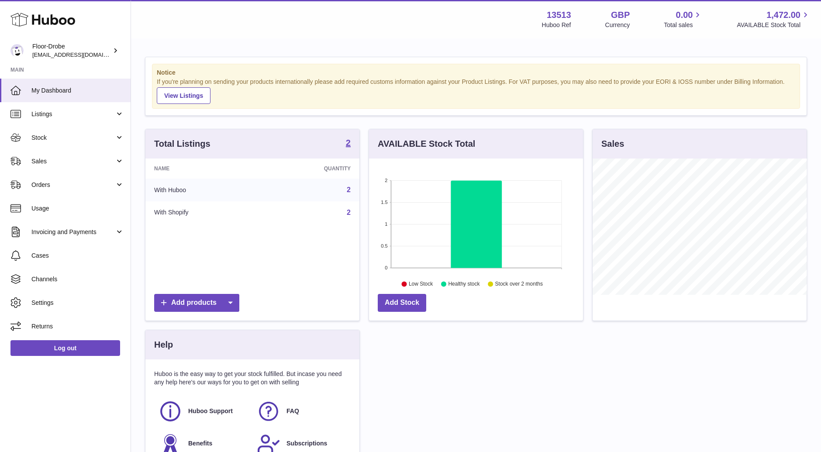
scroll to position [136, 214]
click at [70, 181] on span "Orders" at bounding box center [72, 185] width 83 height 8
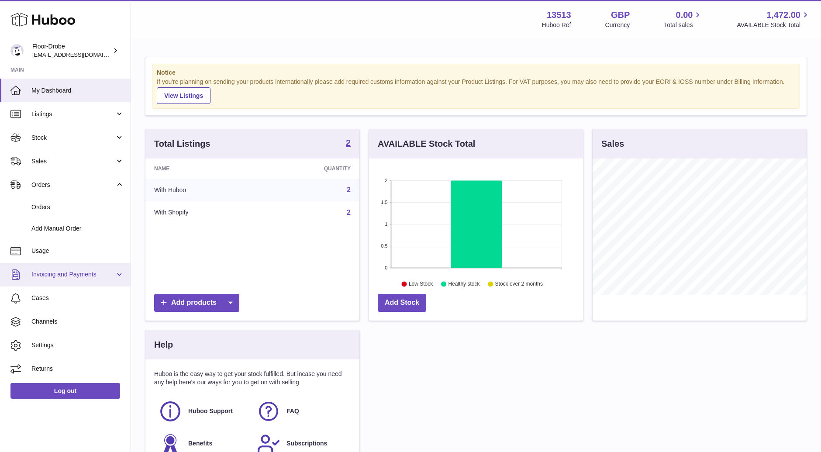
click at [83, 273] on span "Invoicing and Payments" at bounding box center [72, 274] width 83 height 8
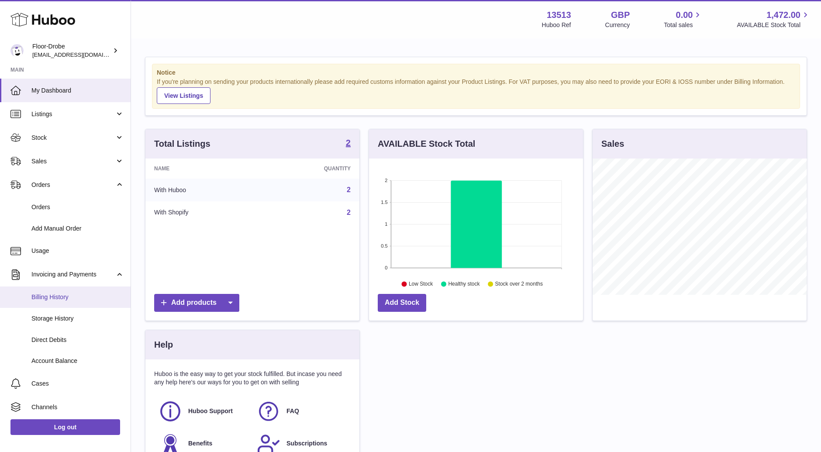
click at [82, 293] on span "Billing History" at bounding box center [77, 297] width 93 height 8
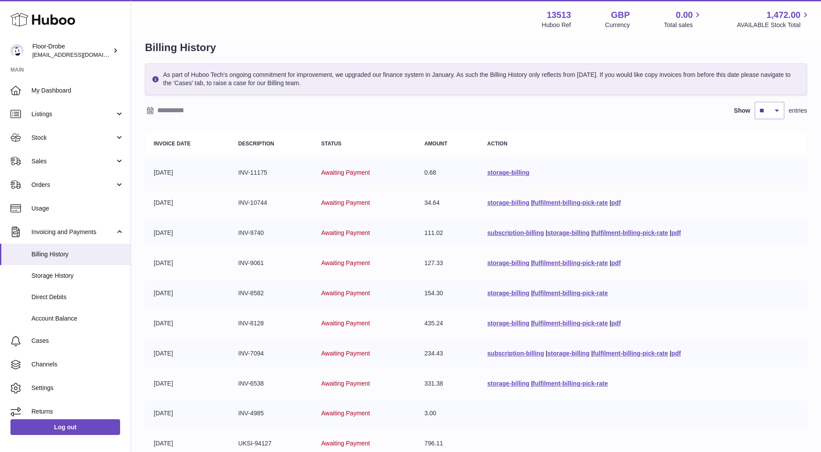
scroll to position [65, 0]
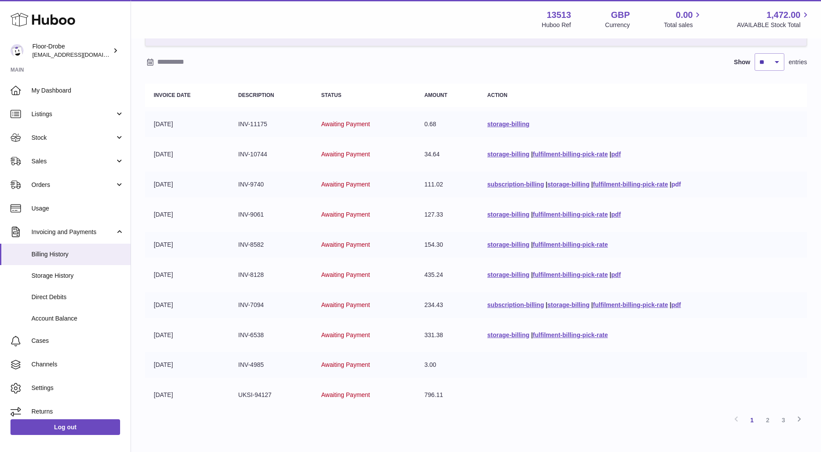
click at [679, 183] on link "pdf" at bounding box center [677, 184] width 10 height 7
click at [618, 153] on link "pdf" at bounding box center [617, 154] width 10 height 7
click at [520, 121] on link "storage-billing" at bounding box center [509, 124] width 42 height 7
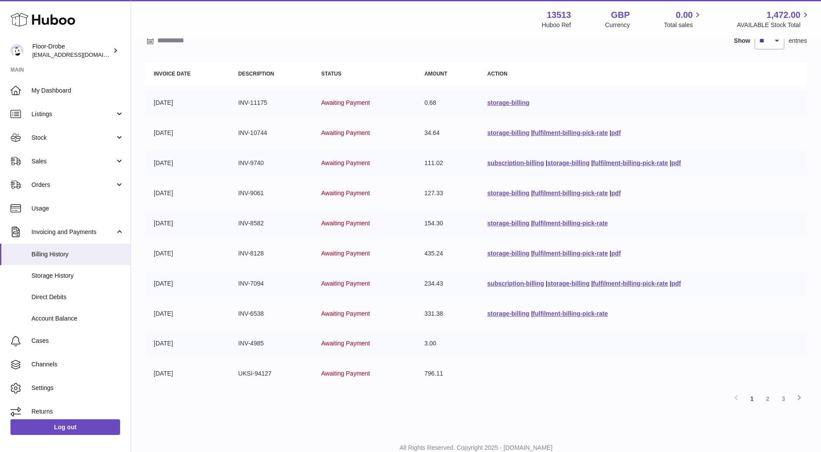
scroll to position [0, 0]
